Goal: Task Accomplishment & Management: Use online tool/utility

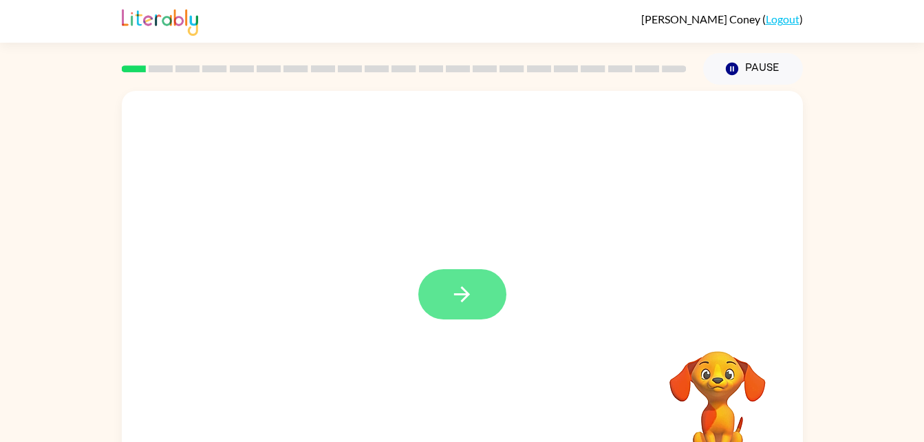
click at [482, 305] on button "button" at bounding box center [462, 294] width 88 height 50
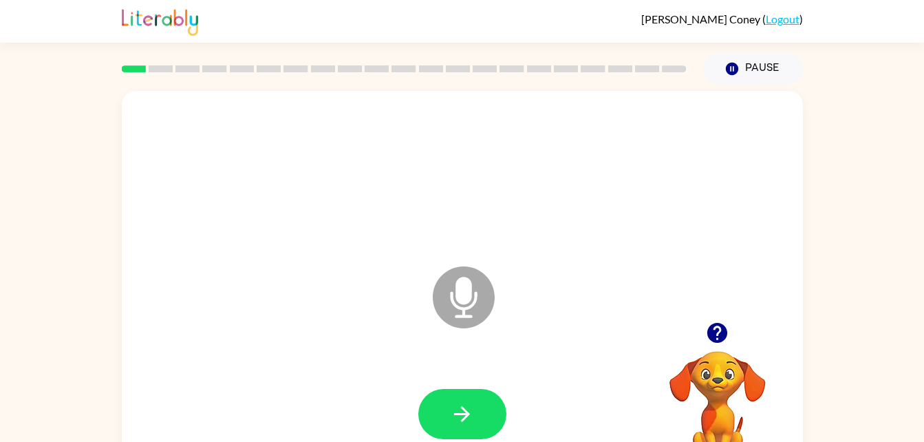
click at [468, 297] on icon "Microphone The Microphone is here when it is your turn to talk" at bounding box center [532, 314] width 206 height 103
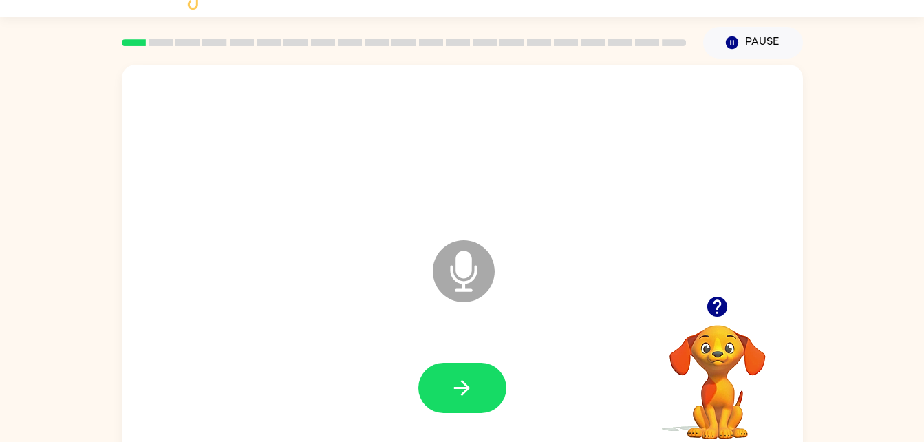
scroll to position [42, 0]
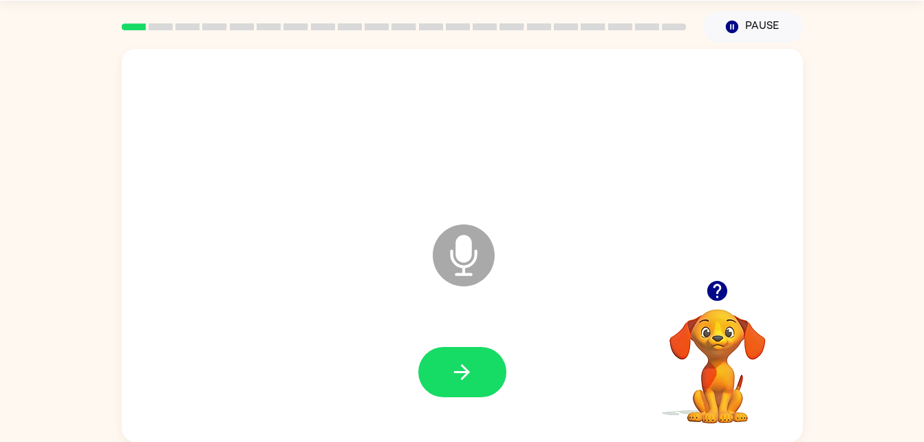
click at [480, 250] on icon at bounding box center [464, 255] width 62 height 62
click at [459, 259] on icon "Microphone The Microphone is here when it is your turn to talk" at bounding box center [532, 272] width 206 height 103
click at [476, 268] on icon at bounding box center [464, 255] width 62 height 62
click at [718, 320] on video "Your browser must support playing .mp4 files to use Literably. Please try using…" at bounding box center [718, 356] width 138 height 138
click at [718, 293] on icon "button" at bounding box center [717, 291] width 24 height 24
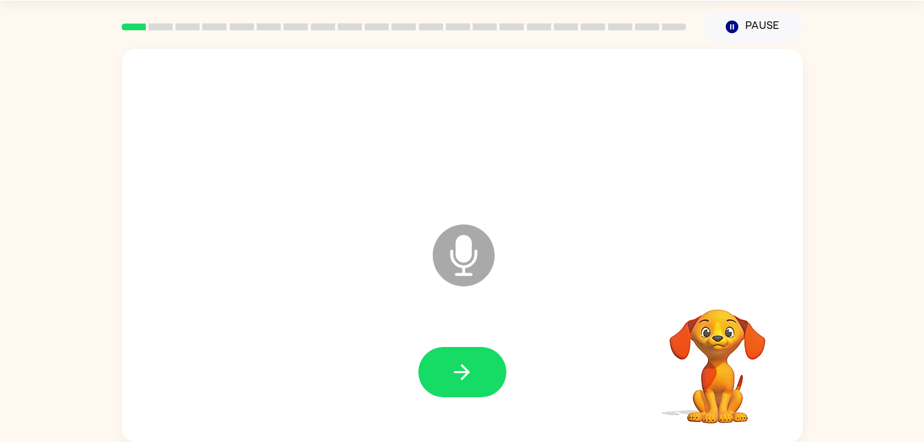
click at [719, 289] on video "Your browser must support playing .mp4 files to use Literably. Please try using…" at bounding box center [718, 356] width 138 height 138
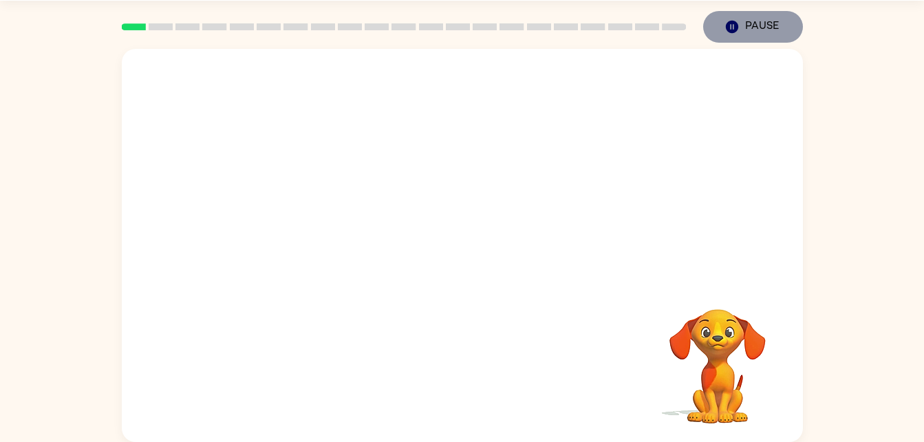
click at [738, 38] on button "Pause Pause" at bounding box center [753, 27] width 100 height 32
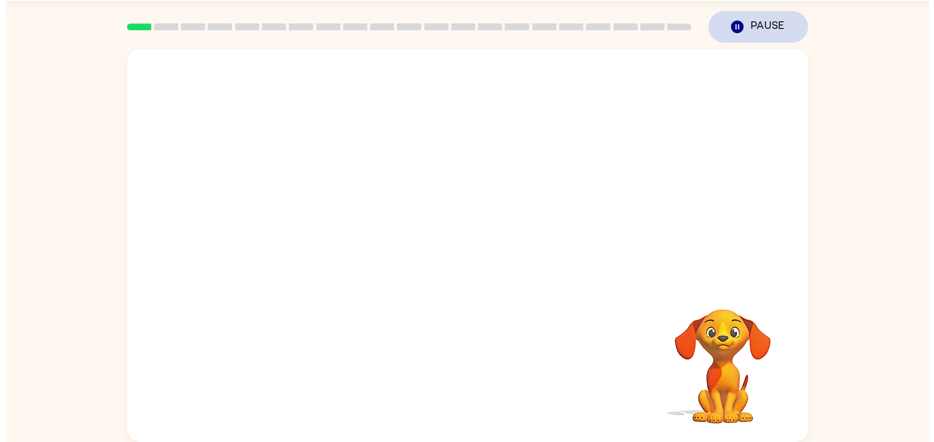
scroll to position [0, 0]
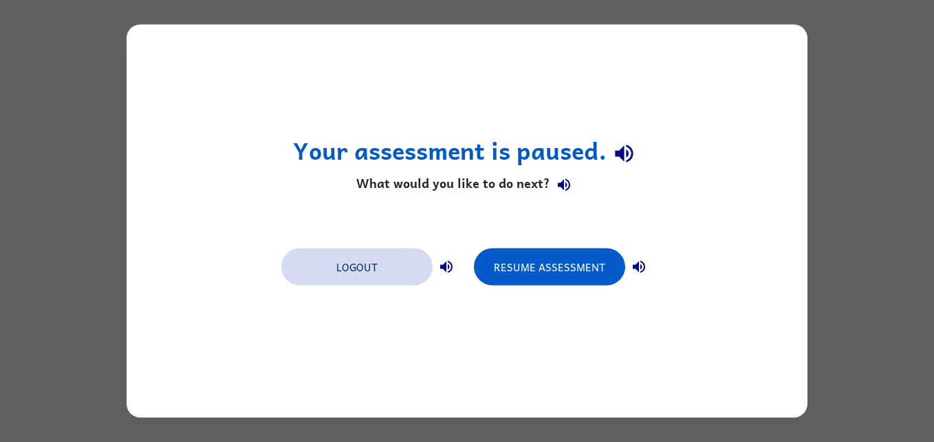
click at [406, 261] on button "Logout" at bounding box center [356, 266] width 151 height 37
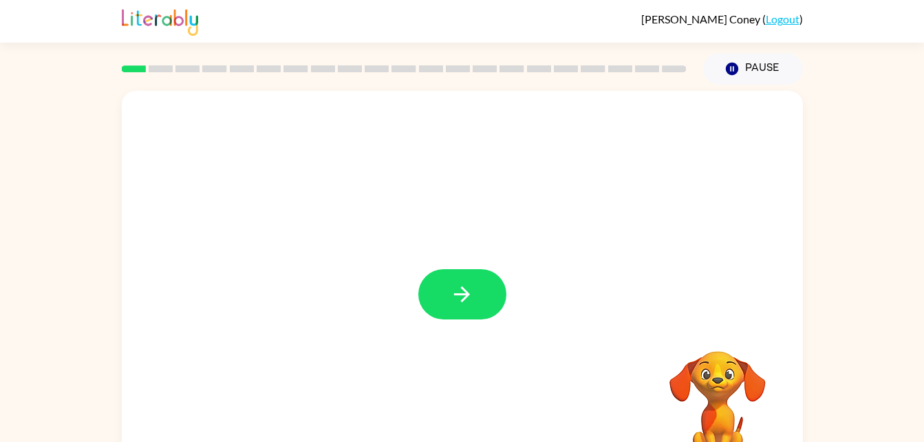
click at [769, 243] on div at bounding box center [462, 287] width 681 height 393
click at [450, 286] on icon "button" at bounding box center [462, 294] width 24 height 24
click at [452, 285] on icon "Loader Your response is being sent to our graders" at bounding box center [463, 297] width 83 height 83
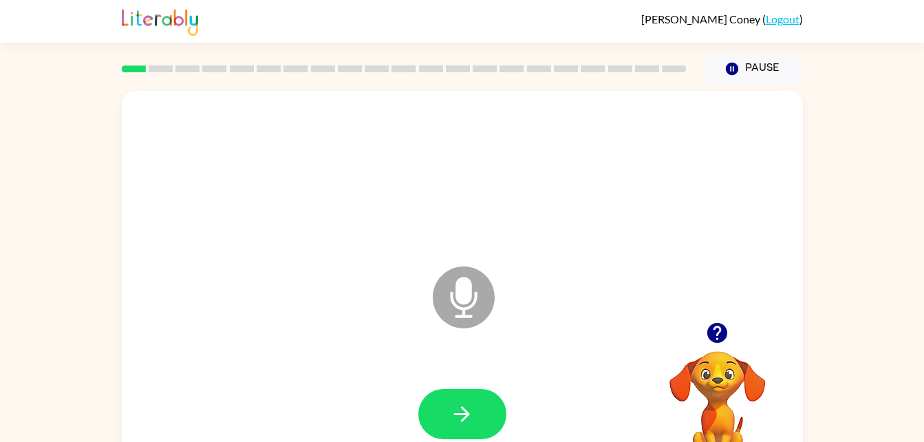
click at [460, 295] on icon "Microphone The Microphone is here when it is your turn to talk" at bounding box center [532, 314] width 206 height 103
click at [464, 301] on icon "Microphone The Microphone is here when it is your turn to talk" at bounding box center [532, 314] width 206 height 103
click at [464, 300] on icon "Microphone The Microphone is here when it is your turn to talk" at bounding box center [532, 314] width 206 height 103
click at [455, 290] on icon at bounding box center [464, 297] width 62 height 62
click at [464, 298] on icon "Microphone The Microphone is here when it is your turn to talk" at bounding box center [532, 314] width 206 height 103
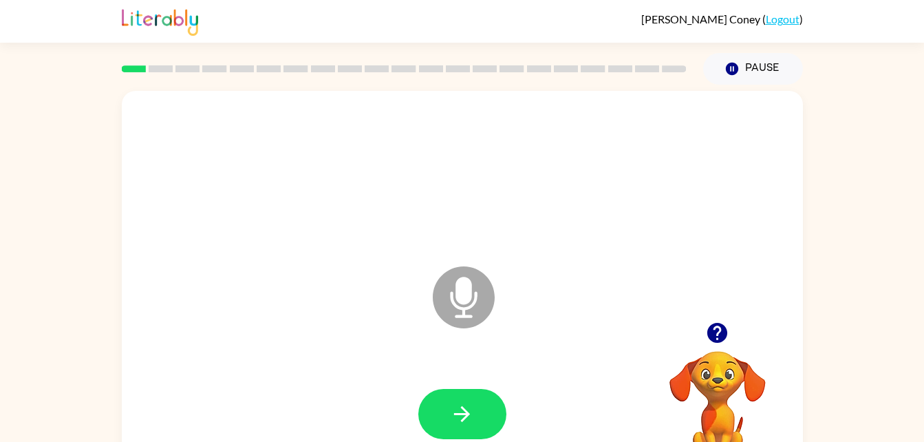
click at [471, 296] on icon "Microphone The Microphone is here when it is your turn to talk" at bounding box center [532, 314] width 206 height 103
click at [466, 302] on icon "Microphone The Microphone is here when it is your turn to talk" at bounding box center [532, 314] width 206 height 103
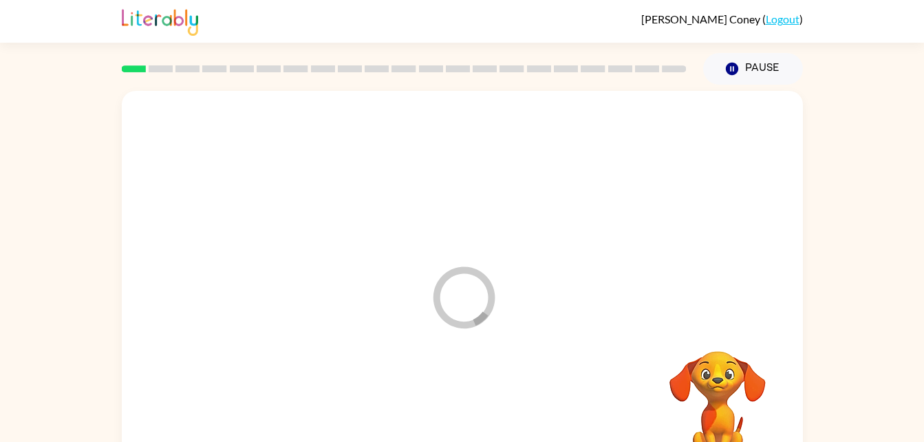
click at [470, 300] on icon "Loader Your response is being sent to our graders" at bounding box center [463, 297] width 83 height 83
click at [473, 314] on icon "Loader Your response is being sent to our graders" at bounding box center [463, 297] width 83 height 83
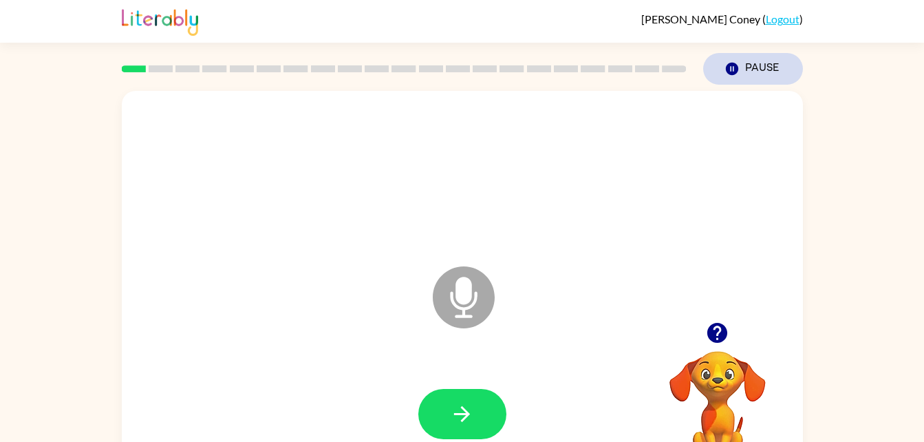
click at [754, 70] on button "Pause Pause" at bounding box center [753, 69] width 100 height 32
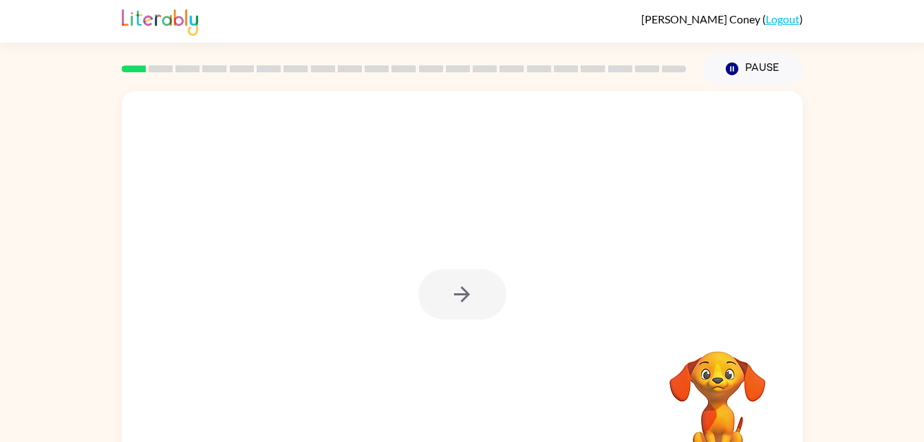
click at [842, 286] on div "Your browser must support playing .mp4 files to use Literably. Please try using…" at bounding box center [462, 284] width 924 height 399
click at [857, 305] on div "Your browser must support playing .mp4 files to use Literably. Please try using…" at bounding box center [462, 284] width 924 height 399
click at [464, 278] on button "button" at bounding box center [462, 294] width 88 height 50
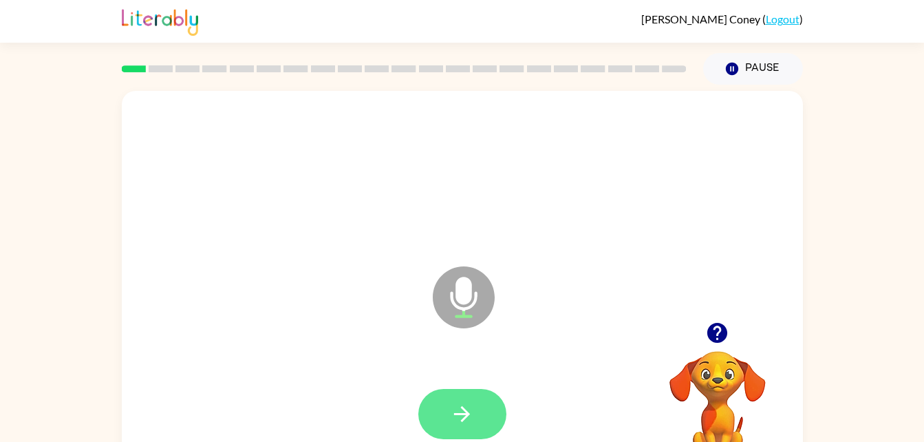
click at [468, 419] on icon "button" at bounding box center [462, 414] width 24 height 24
click at [453, 390] on button "button" at bounding box center [462, 414] width 88 height 50
click at [464, 405] on icon "button" at bounding box center [462, 414] width 24 height 24
click at [483, 404] on button "button" at bounding box center [462, 414] width 88 height 50
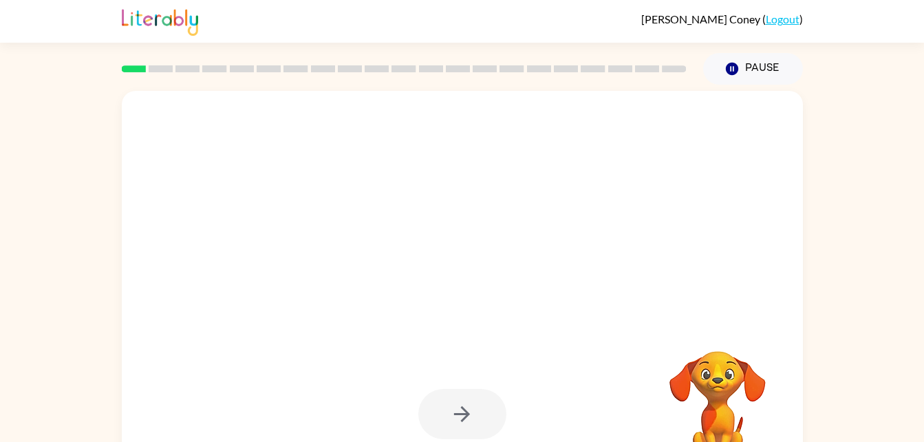
click at [470, 415] on div at bounding box center [462, 414] width 88 height 50
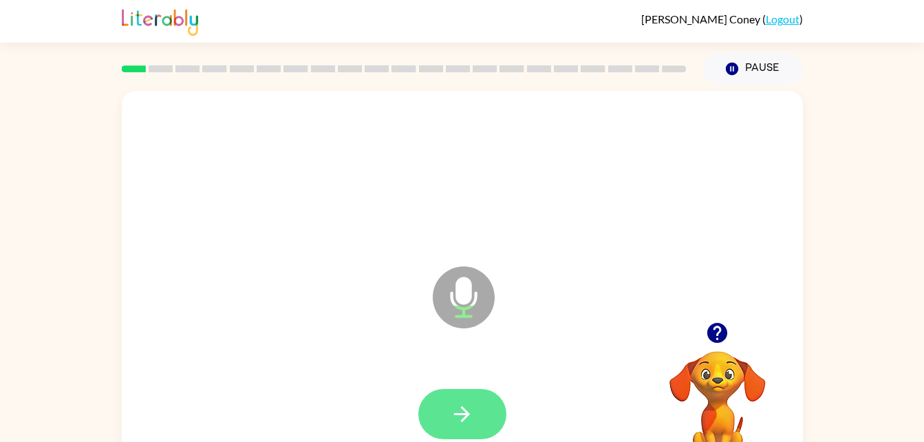
click at [460, 406] on icon "button" at bounding box center [462, 414] width 24 height 24
click at [458, 406] on icon "button" at bounding box center [462, 414] width 24 height 24
click at [477, 415] on button "button" at bounding box center [462, 414] width 88 height 50
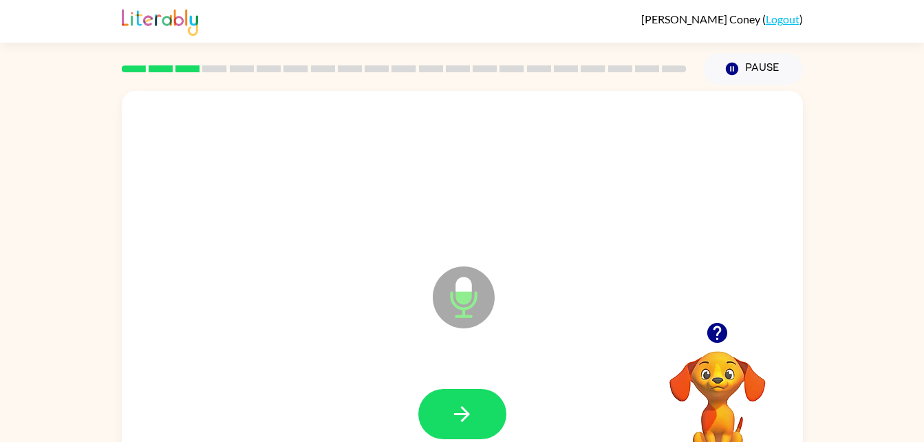
click at [717, 352] on video "Your browser must support playing .mp4 files to use Literably. Please try using…" at bounding box center [718, 398] width 138 height 138
click at [723, 331] on icon "button" at bounding box center [717, 333] width 20 height 20
click at [715, 331] on video "Your browser must support playing .mp4 files to use Literably. Please try using…" at bounding box center [718, 398] width 138 height 138
click at [717, 333] on video "Your browser must support playing .mp4 files to use Literably. Please try using…" at bounding box center [718, 398] width 138 height 138
click at [728, 334] on icon "button" at bounding box center [717, 332] width 24 height 24
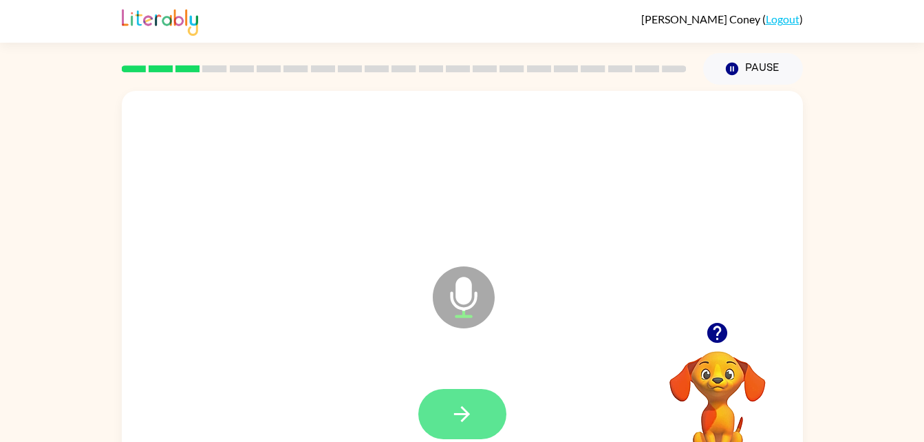
click at [477, 391] on button "button" at bounding box center [462, 414] width 88 height 50
click at [702, 380] on video "Your browser must support playing .mp4 files to use Literably. Please try using…" at bounding box center [718, 398] width 138 height 138
click at [719, 378] on video "Your browser must support playing .mp4 files to use Literably. Please try using…" at bounding box center [718, 398] width 138 height 138
click at [715, 347] on button "button" at bounding box center [716, 332] width 35 height 35
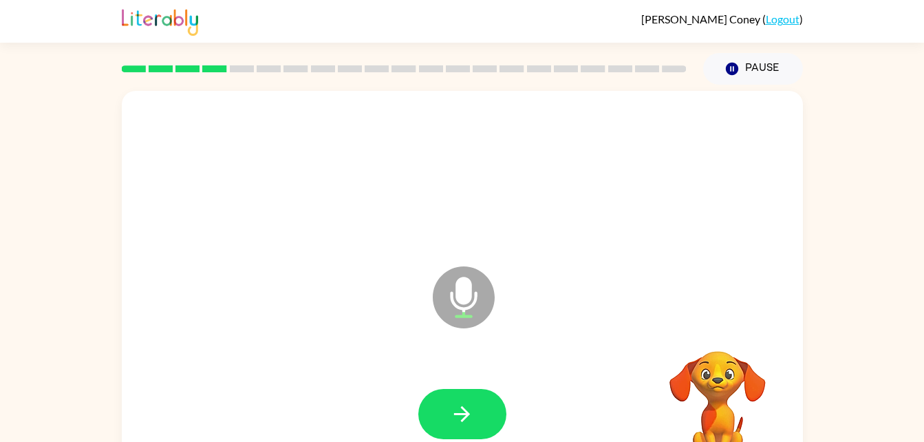
click at [726, 330] on video "Your browser must support playing .mp4 files to use Literably. Please try using…" at bounding box center [718, 398] width 138 height 138
click at [457, 403] on icon "button" at bounding box center [462, 414] width 24 height 24
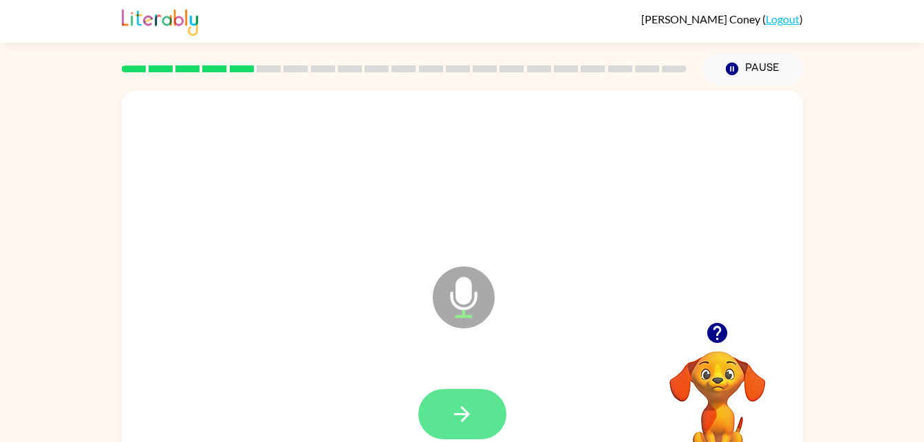
click at [472, 391] on button "button" at bounding box center [462, 414] width 88 height 50
click at [487, 398] on button "button" at bounding box center [462, 414] width 88 height 50
click at [466, 396] on button "button" at bounding box center [462, 414] width 88 height 50
click at [467, 389] on button "button" at bounding box center [462, 414] width 88 height 50
click at [470, 404] on icon "button" at bounding box center [462, 414] width 24 height 24
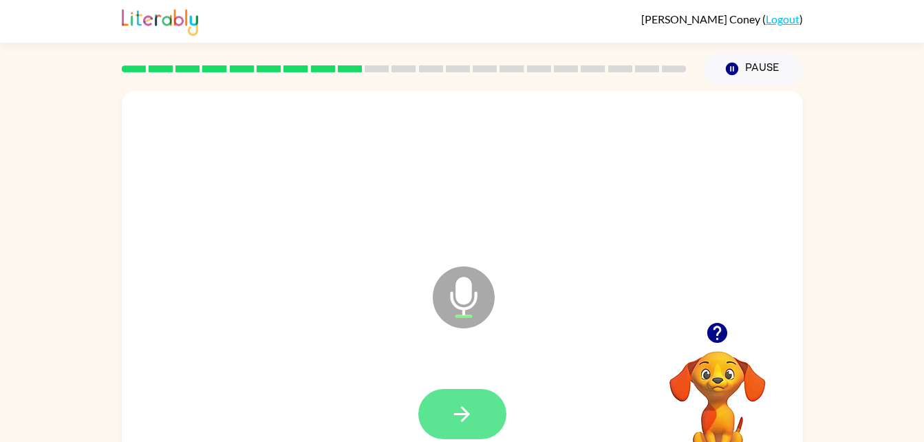
click at [479, 411] on button "button" at bounding box center [462, 414] width 88 height 50
click at [482, 421] on button "button" at bounding box center [462, 414] width 88 height 50
click at [467, 407] on icon "button" at bounding box center [462, 414] width 24 height 24
click at [708, 359] on video "Your browser must support playing .mp4 files to use Literably. Please try using…" at bounding box center [718, 398] width 138 height 138
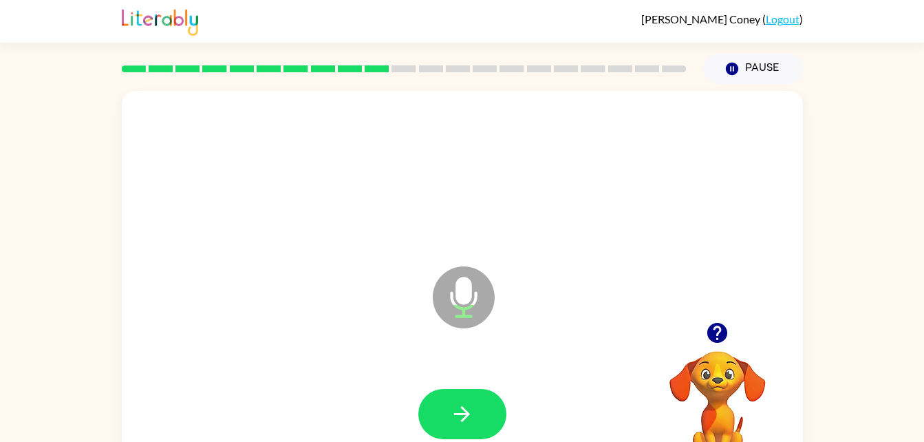
click at [715, 329] on icon "button" at bounding box center [717, 332] width 24 height 24
click at [471, 395] on button "button" at bounding box center [462, 414] width 88 height 50
click at [459, 398] on button "button" at bounding box center [462, 414] width 88 height 50
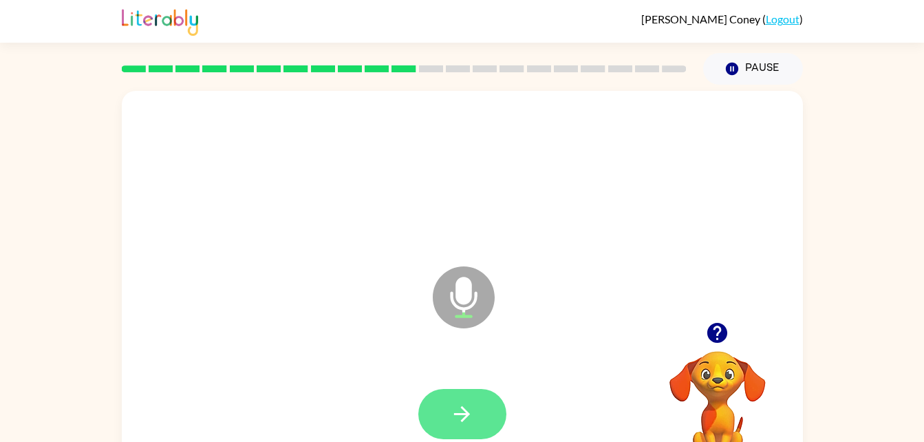
click at [487, 424] on button "button" at bounding box center [462, 414] width 88 height 50
click at [467, 400] on button "button" at bounding box center [462, 414] width 88 height 50
click at [461, 392] on button "button" at bounding box center [462, 414] width 88 height 50
click at [481, 400] on button "button" at bounding box center [462, 414] width 88 height 50
click at [470, 394] on button "button" at bounding box center [462, 414] width 88 height 50
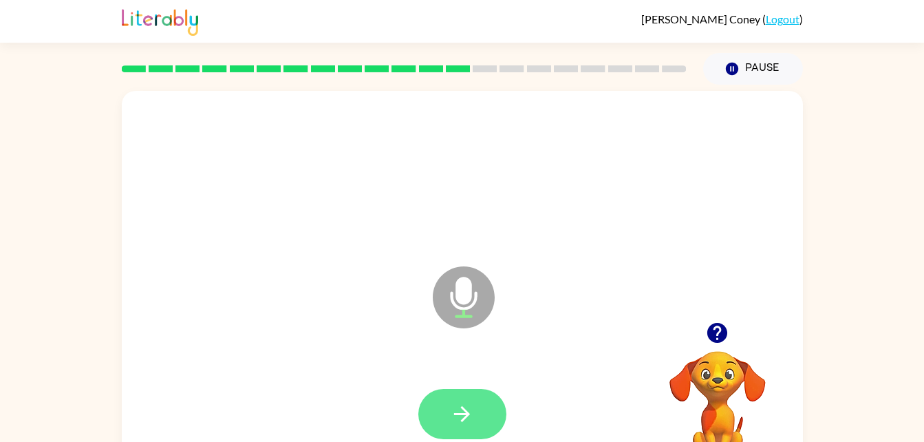
click at [468, 403] on icon "button" at bounding box center [462, 414] width 24 height 24
click at [470, 404] on icon "button" at bounding box center [462, 414] width 24 height 24
drag, startPoint x: 470, startPoint y: 404, endPoint x: 704, endPoint y: 102, distance: 382.3
click at [704, 102] on div "Microphone The Microphone is here when it is your turn to talk" at bounding box center [462, 287] width 681 height 393
click at [475, 415] on button "button" at bounding box center [462, 414] width 88 height 50
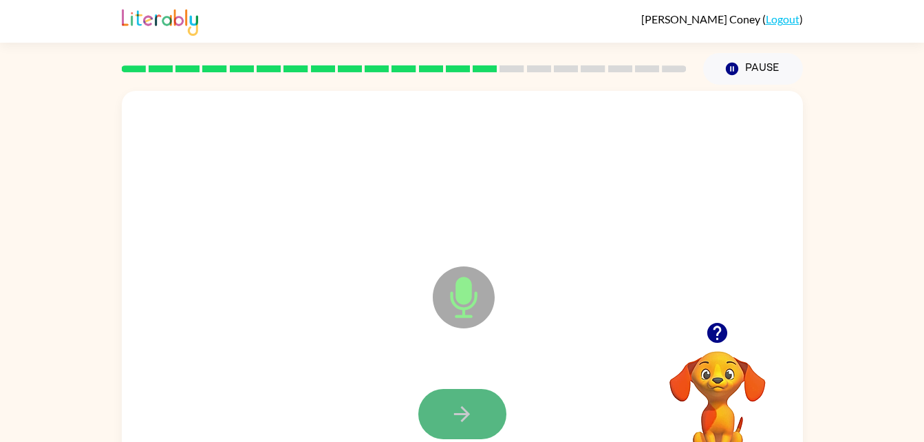
click at [475, 409] on button "button" at bounding box center [462, 414] width 88 height 50
click at [481, 409] on button "button" at bounding box center [462, 414] width 88 height 50
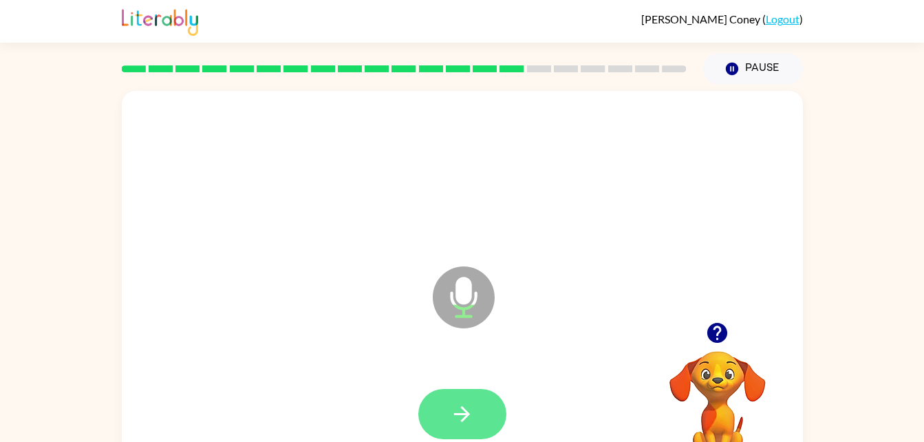
drag, startPoint x: 477, startPoint y: 407, endPoint x: 444, endPoint y: 403, distance: 32.6
click at [444, 403] on button "button" at bounding box center [462, 414] width 88 height 50
drag, startPoint x: 444, startPoint y: 403, endPoint x: 722, endPoint y: 97, distance: 413.4
click at [722, 97] on div "Microphone The Microphone is here when it is your turn to talk" at bounding box center [462, 287] width 681 height 393
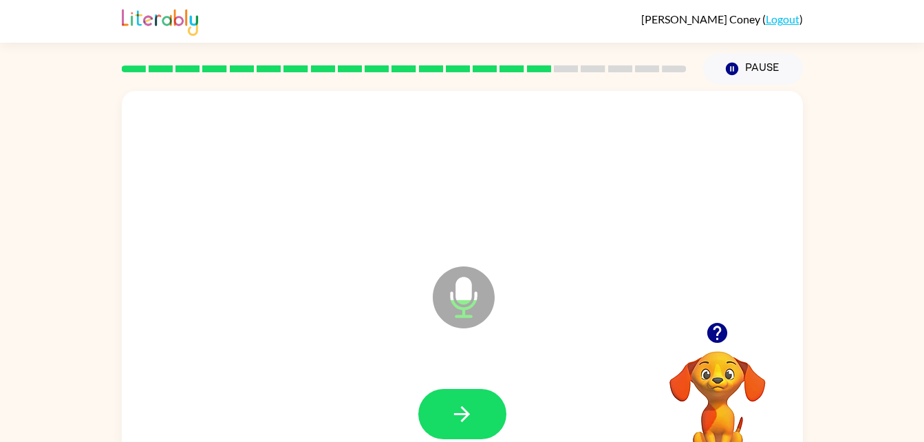
drag, startPoint x: 702, startPoint y: 344, endPoint x: 713, endPoint y: 336, distance: 13.8
click at [713, 336] on div at bounding box center [718, 332] width 138 height 35
drag, startPoint x: 715, startPoint y: 327, endPoint x: 618, endPoint y: 205, distance: 156.2
click at [618, 205] on div at bounding box center [461, 174] width 653 height 113
click at [721, 337] on icon "button" at bounding box center [717, 333] width 20 height 20
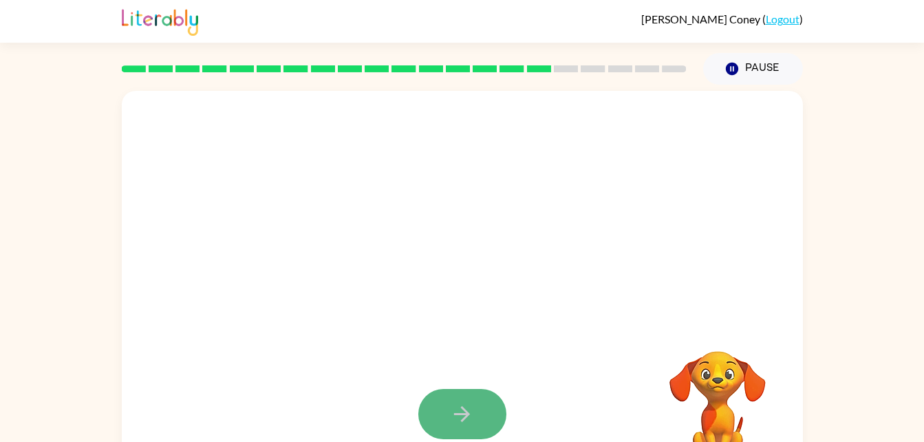
click at [461, 408] on icon "button" at bounding box center [462, 414] width 16 height 16
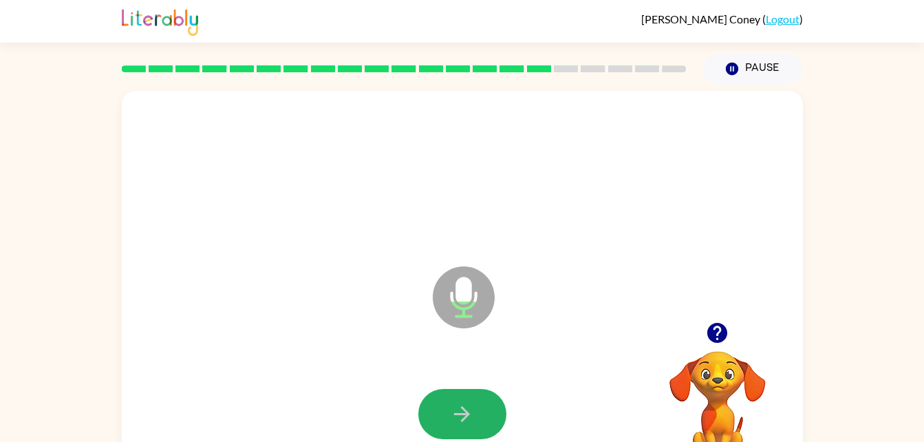
click at [488, 424] on button "button" at bounding box center [462, 414] width 88 height 50
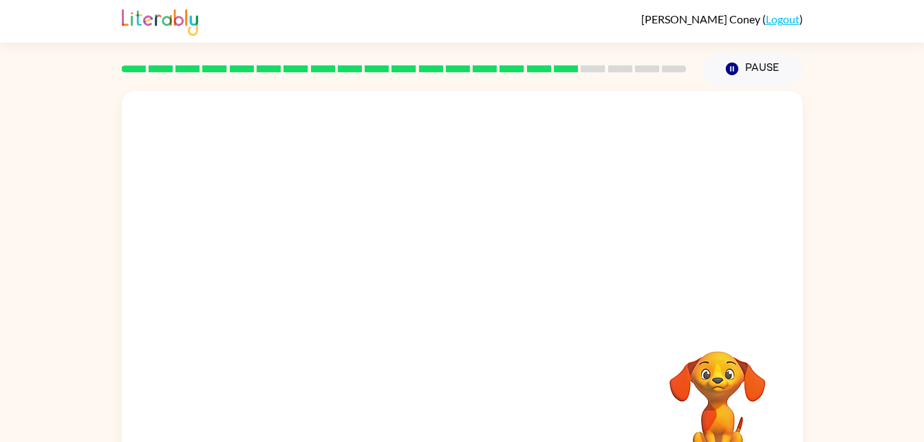
drag, startPoint x: 488, startPoint y: 424, endPoint x: 524, endPoint y: 477, distance: 63.9
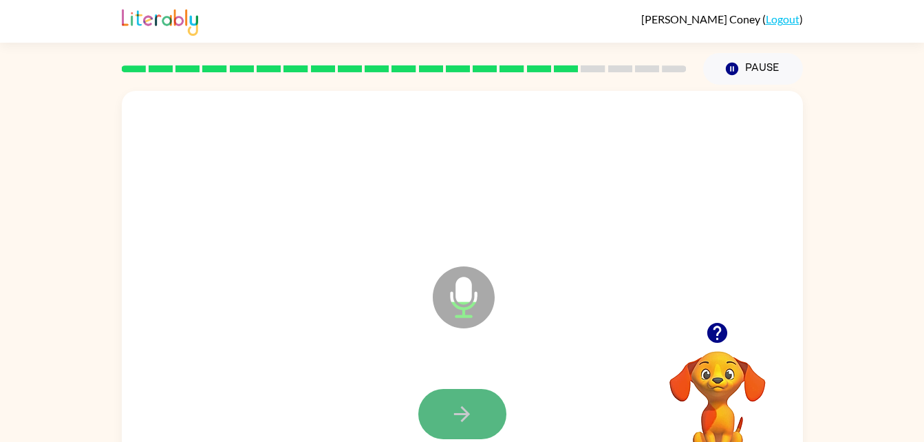
click at [481, 438] on button "button" at bounding box center [462, 414] width 88 height 50
click at [662, 219] on div at bounding box center [461, 174] width 653 height 113
click at [666, 224] on div at bounding box center [461, 174] width 653 height 113
click at [675, 205] on div at bounding box center [461, 174] width 653 height 113
click at [675, 198] on div at bounding box center [461, 174] width 653 height 113
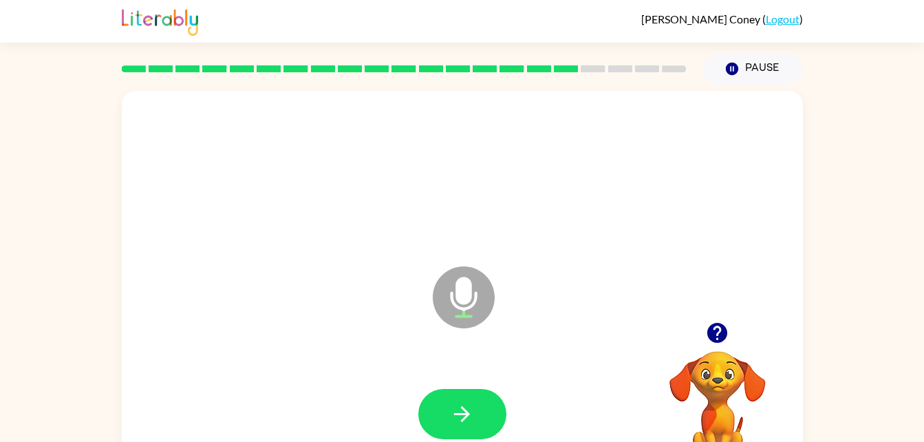
click at [676, 193] on div at bounding box center [461, 174] width 653 height 113
click at [670, 194] on div at bounding box center [461, 174] width 653 height 113
click at [668, 193] on div at bounding box center [461, 174] width 653 height 113
click at [671, 225] on div at bounding box center [461, 174] width 653 height 113
click at [439, 408] on button "button" at bounding box center [462, 414] width 88 height 50
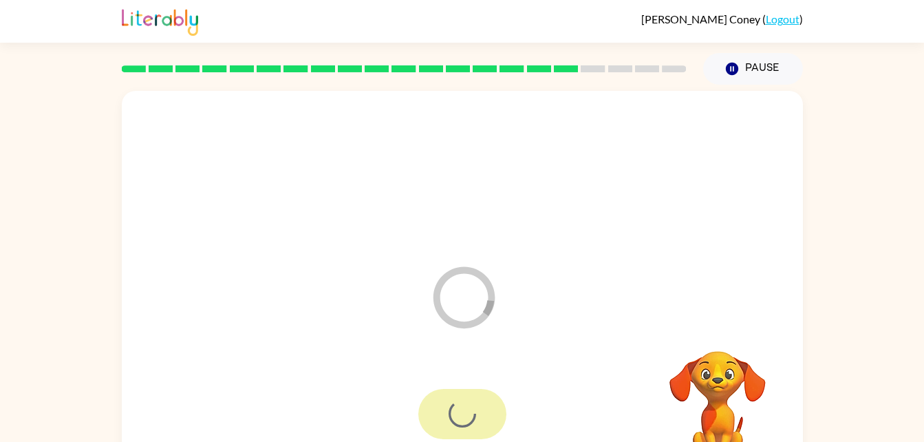
click at [439, 408] on div at bounding box center [462, 414] width 88 height 50
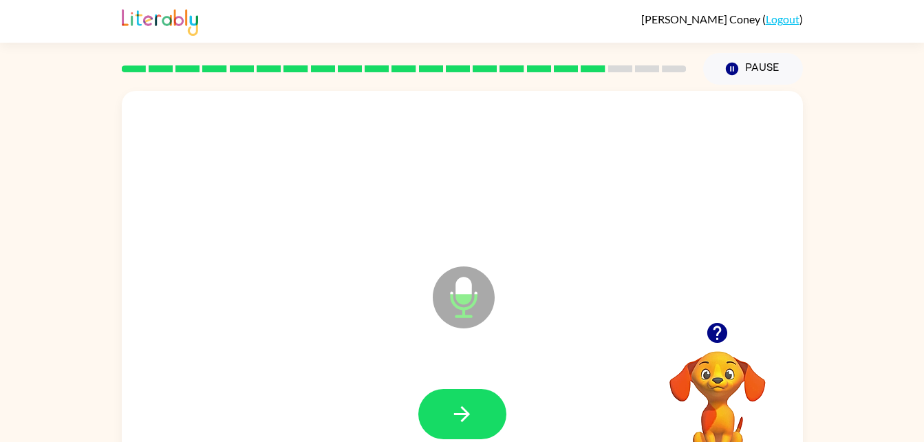
click at [712, 389] on video "Your browser must support playing .mp4 files to use Literably. Please try using…" at bounding box center [718, 398] width 138 height 138
click at [722, 329] on icon "button" at bounding box center [717, 333] width 20 height 20
click at [466, 400] on button "button" at bounding box center [462, 414] width 88 height 50
click at [472, 413] on icon "button" at bounding box center [462, 414] width 24 height 24
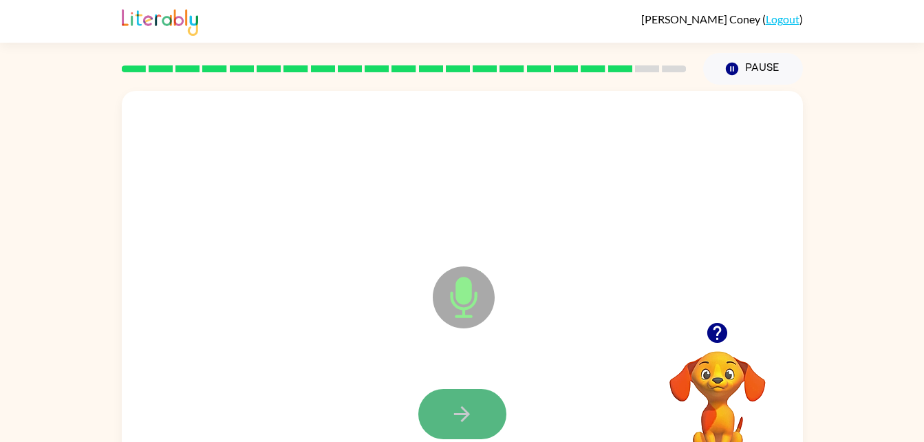
click at [486, 405] on button "button" at bounding box center [462, 414] width 88 height 50
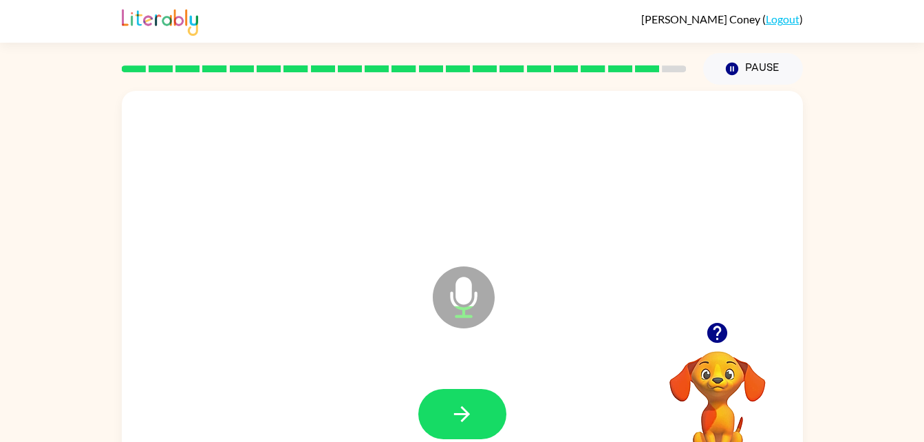
drag, startPoint x: 486, startPoint y: 405, endPoint x: 746, endPoint y: 129, distance: 379.5
click at [746, 129] on div at bounding box center [461, 174] width 653 height 113
click at [462, 426] on button "button" at bounding box center [462, 414] width 88 height 50
click at [462, 431] on button "button" at bounding box center [462, 414] width 88 height 50
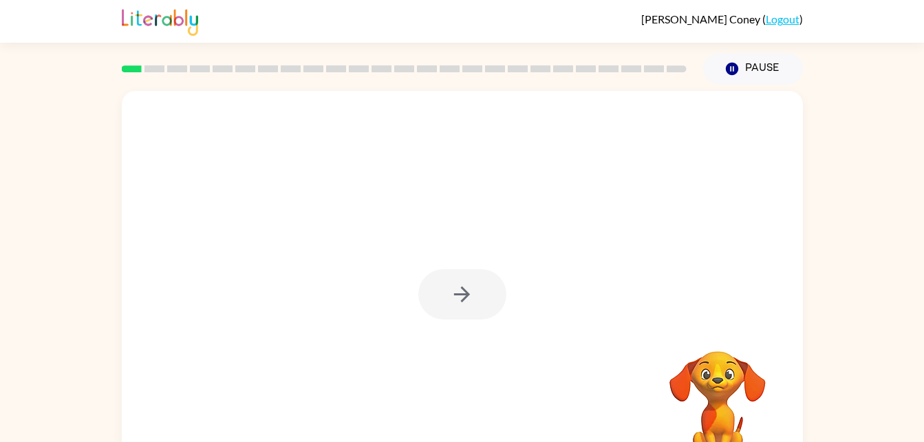
click at [464, 297] on div at bounding box center [462, 294] width 88 height 50
click at [466, 301] on icon "button" at bounding box center [462, 294] width 24 height 24
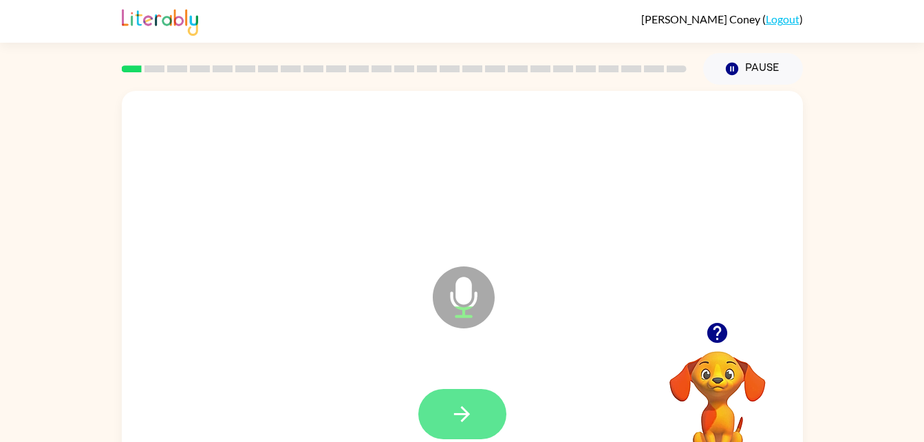
click at [477, 396] on button "button" at bounding box center [462, 414] width 88 height 50
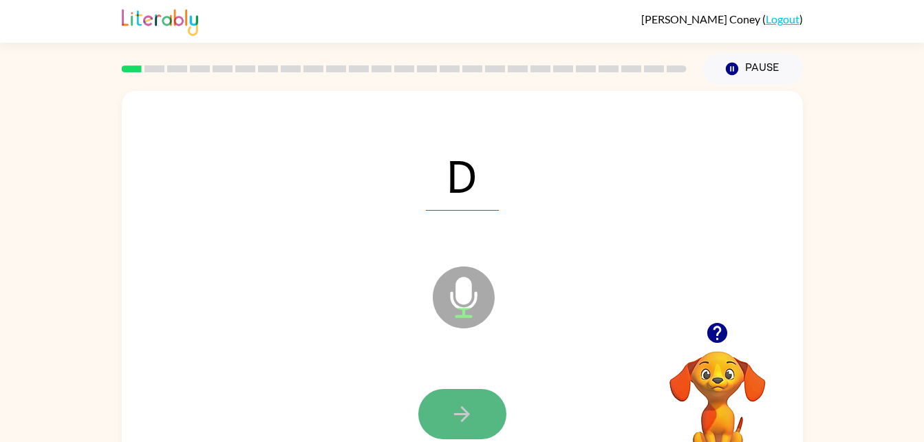
click at [471, 419] on icon "button" at bounding box center [462, 414] width 24 height 24
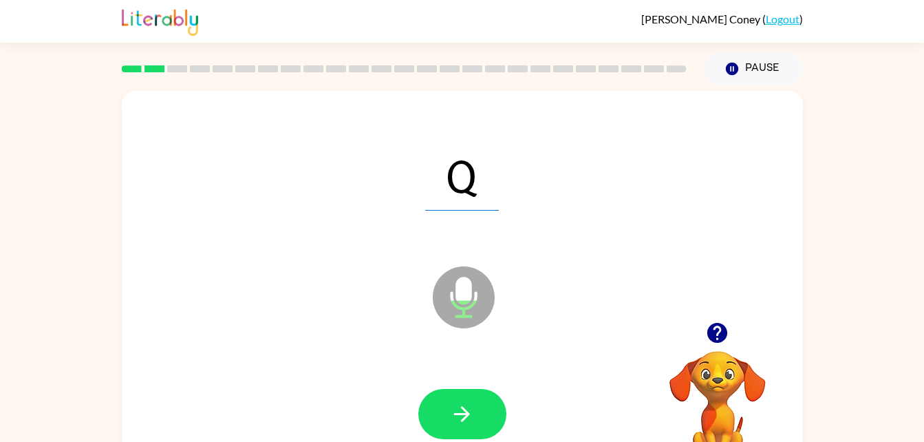
drag, startPoint x: 479, startPoint y: 413, endPoint x: 342, endPoint y: 395, distance: 138.1
click at [342, 395] on div at bounding box center [461, 414] width 653 height 113
click at [457, 428] on button "button" at bounding box center [462, 414] width 88 height 50
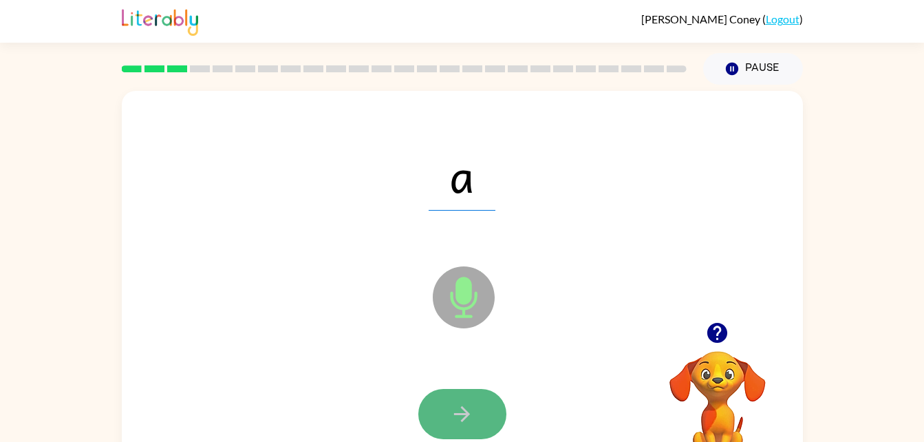
click at [463, 402] on icon "button" at bounding box center [462, 414] width 24 height 24
click at [463, 400] on button "button" at bounding box center [462, 414] width 88 height 50
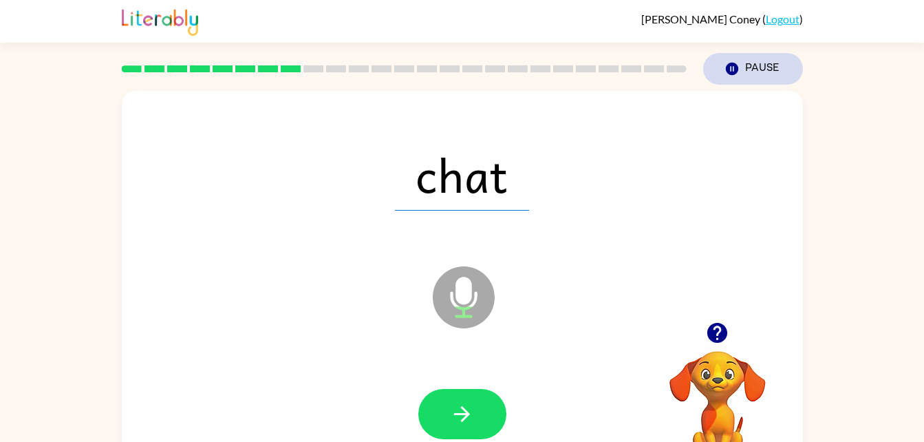
click at [766, 72] on button "Pause Pause" at bounding box center [753, 69] width 100 height 32
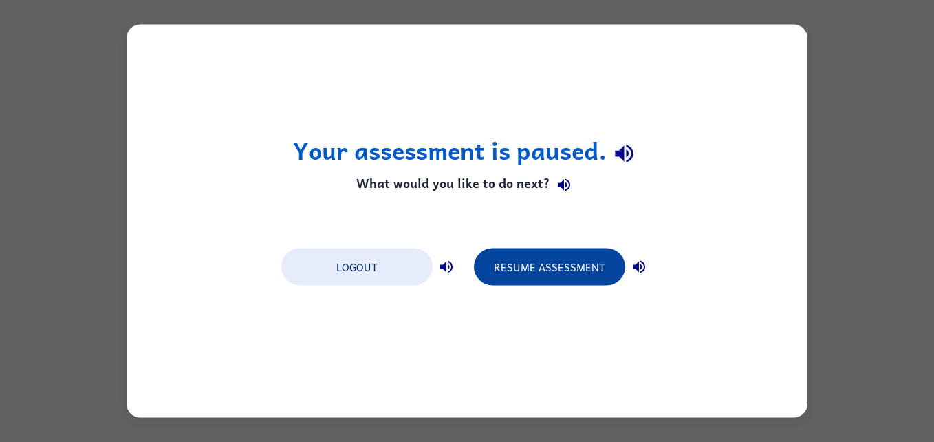
click at [536, 268] on button "Resume Assessment" at bounding box center [549, 266] width 151 height 37
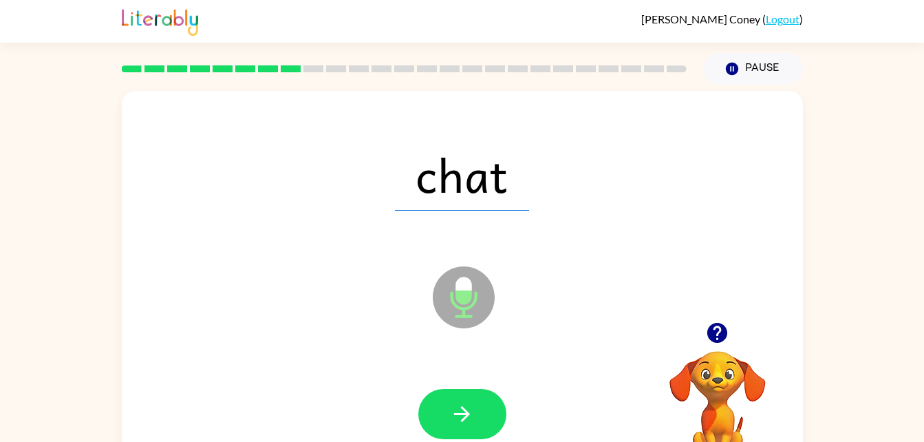
click at [766, 72] on button "Pause Pause" at bounding box center [753, 69] width 100 height 32
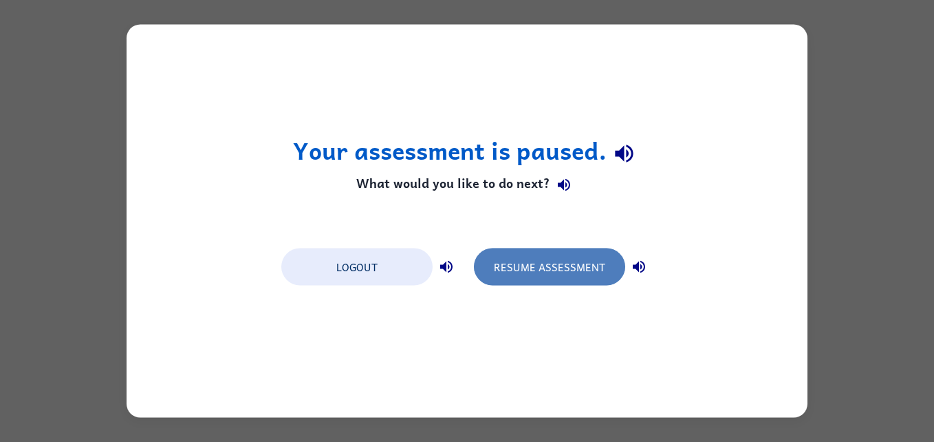
click at [591, 265] on button "Resume Assessment" at bounding box center [549, 266] width 151 height 37
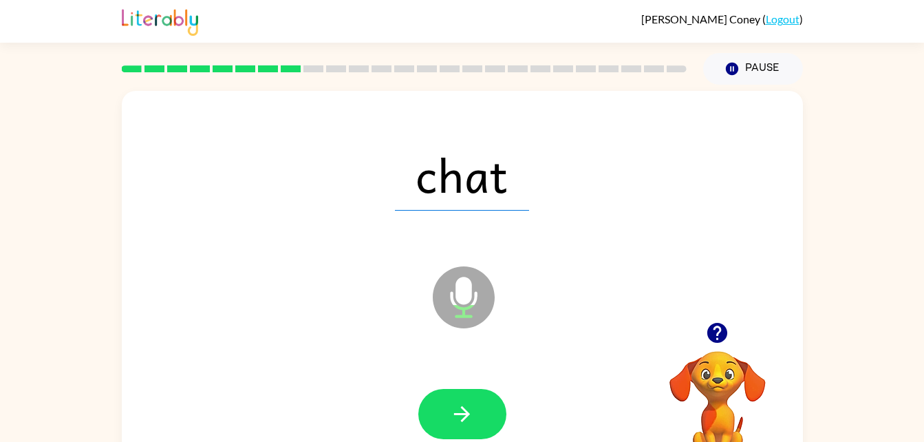
drag, startPoint x: 591, startPoint y: 265, endPoint x: 468, endPoint y: 475, distance: 243.0
click at [468, 441] on html "Zae Zae Coney ( Logout ) Pause Pause chat Microphone The Microphone is here whe…" at bounding box center [462, 241] width 924 height 483
click at [451, 381] on div at bounding box center [461, 414] width 653 height 113
click at [457, 394] on button "button" at bounding box center [462, 414] width 88 height 50
